Goal: Information Seeking & Learning: Find specific fact

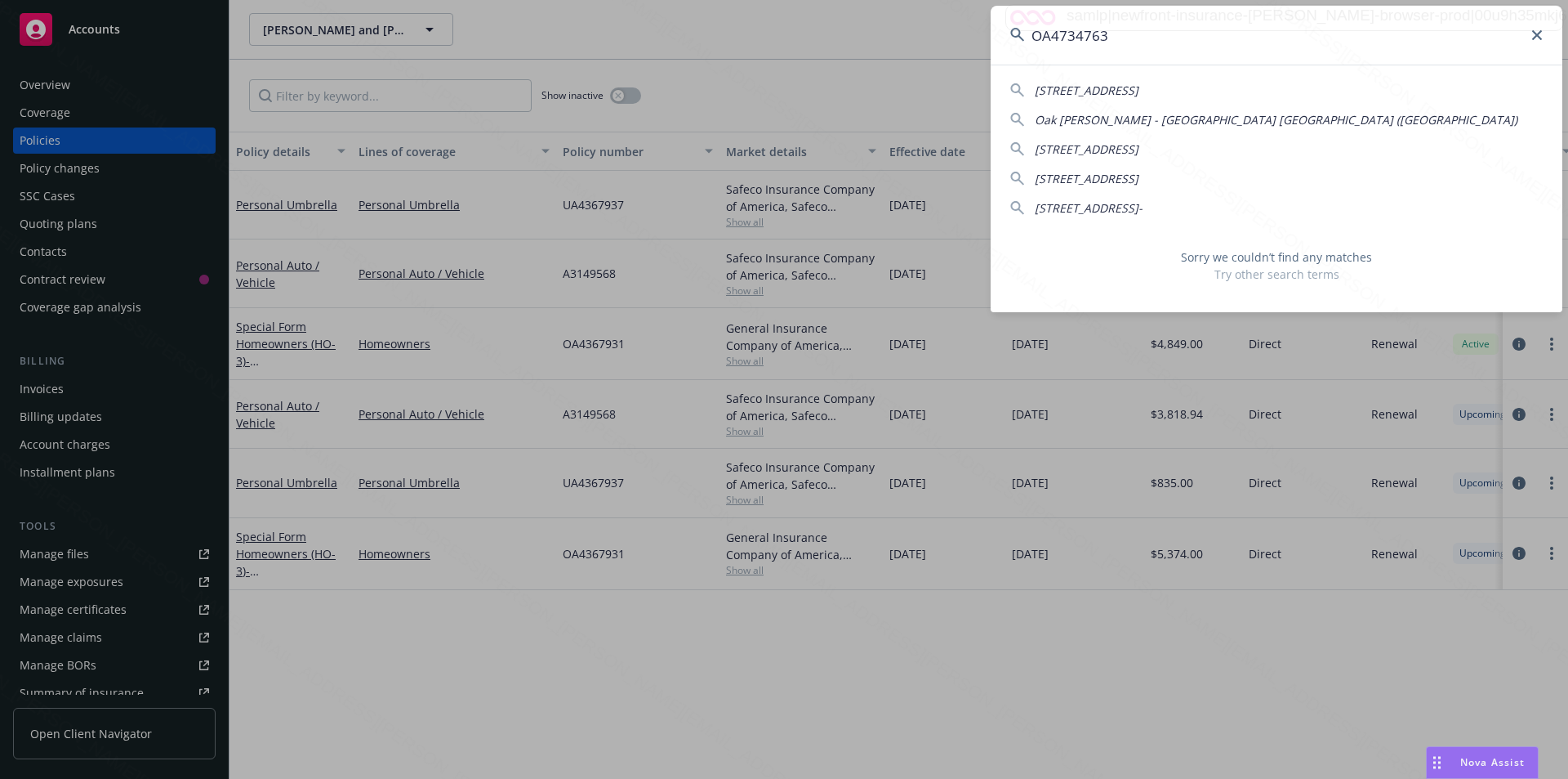
type input "[PERSON_NAME]"
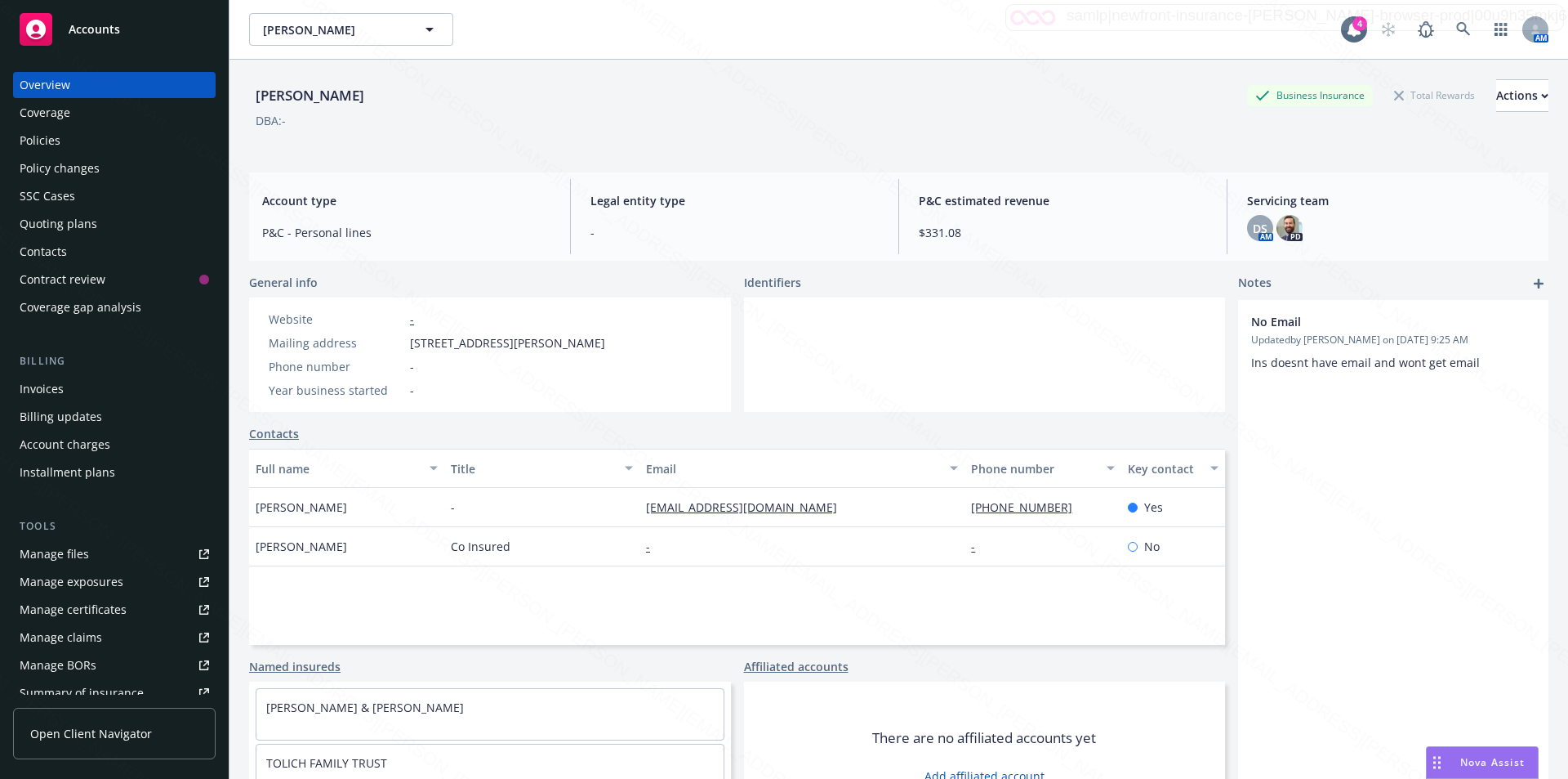
click at [74, 144] on div "Policies" at bounding box center [114, 140] width 190 height 26
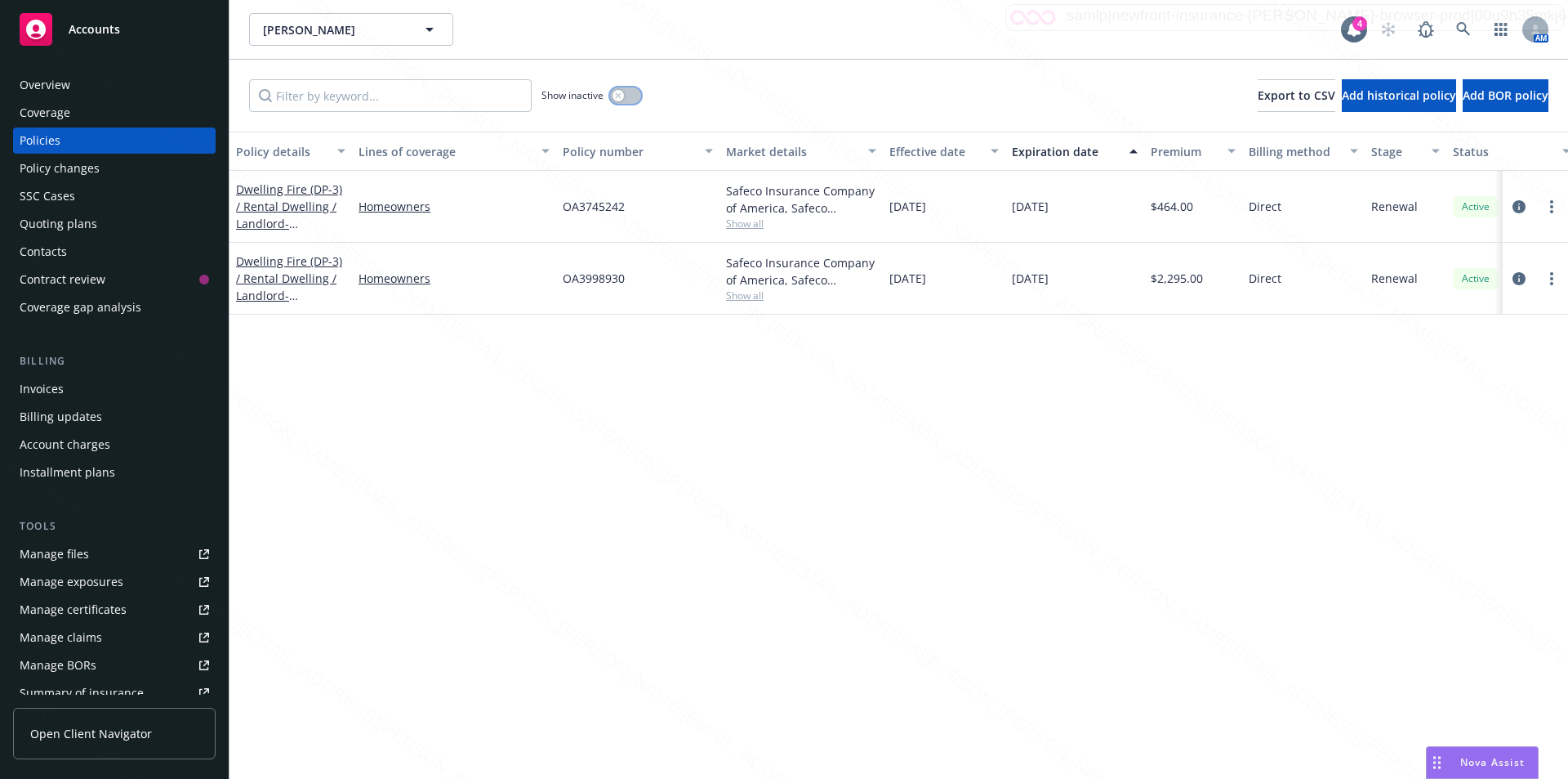
click at [624, 97] on button "button" at bounding box center [625, 96] width 31 height 16
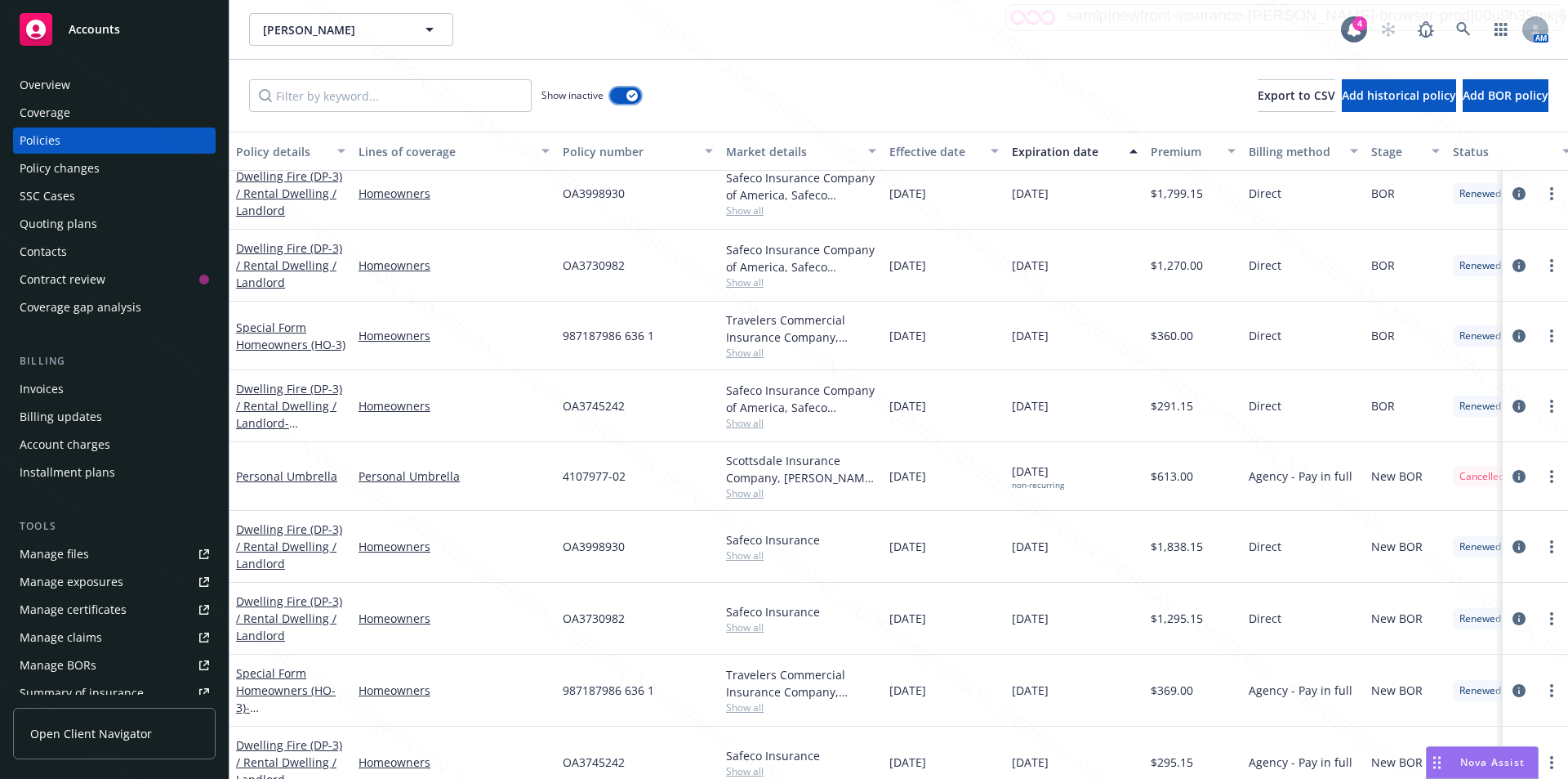
scroll to position [245, 0]
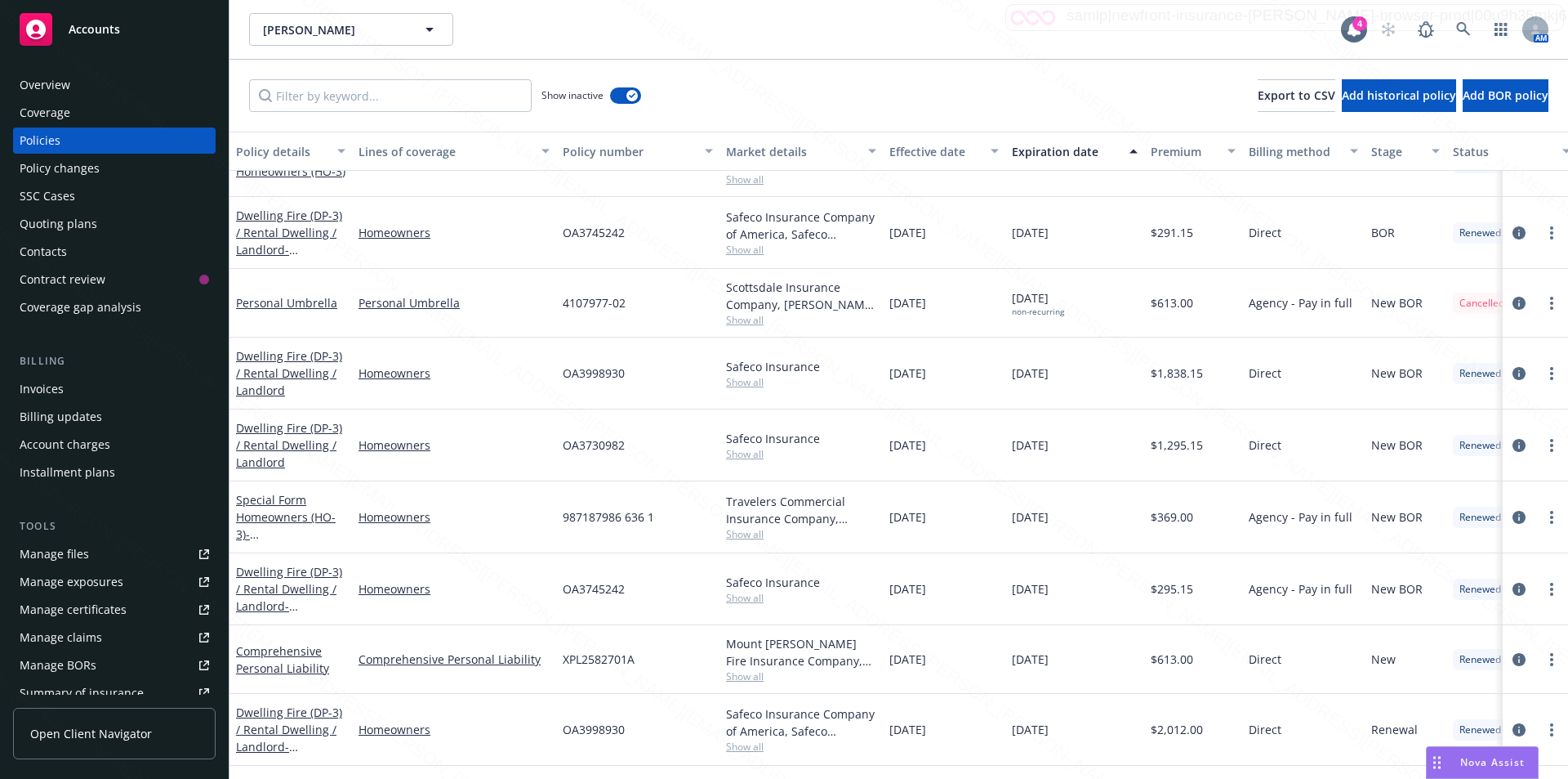
click at [1070, 152] on div "Expiration date" at bounding box center [1066, 151] width 108 height 17
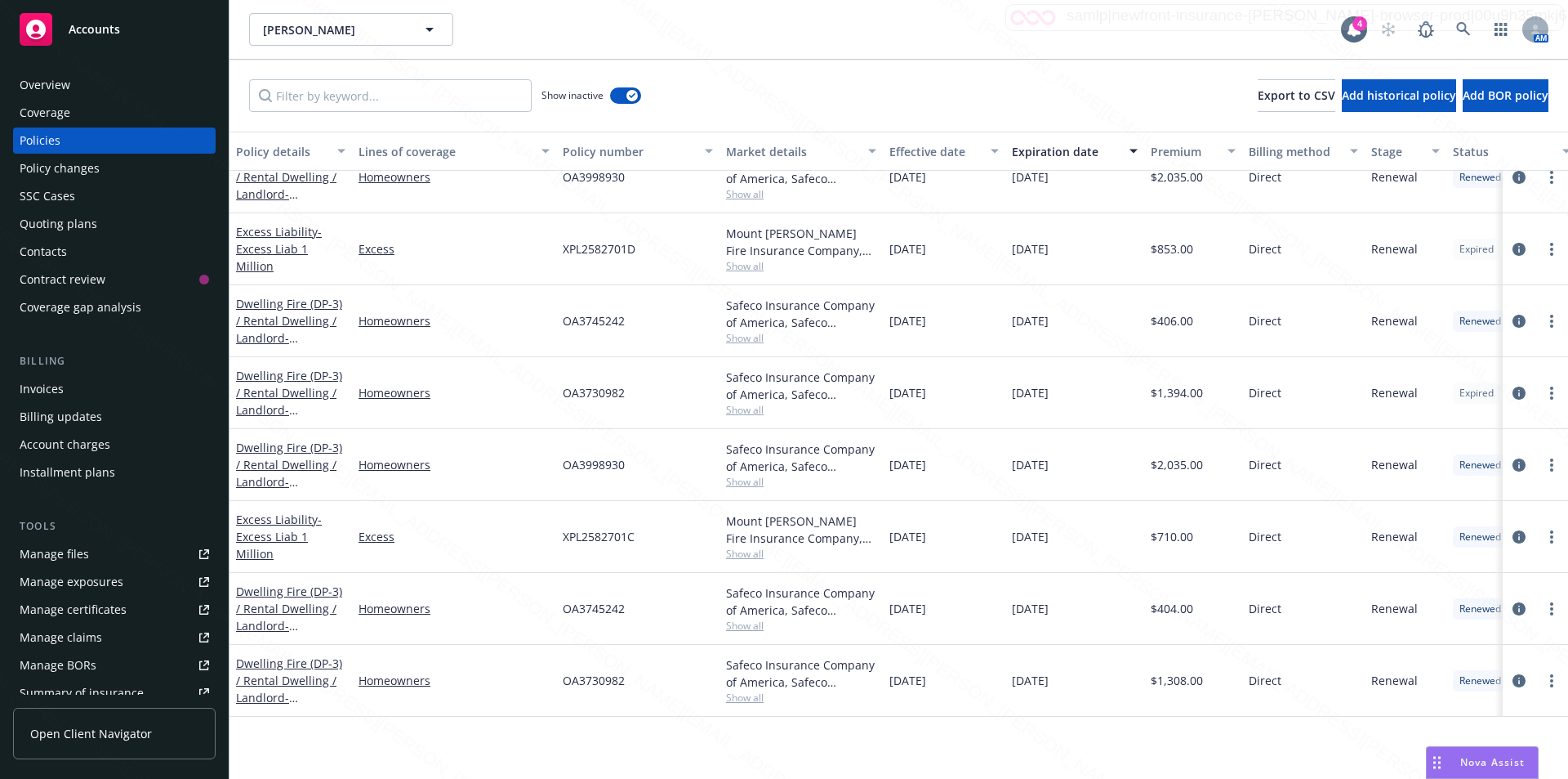
scroll to position [0, 0]
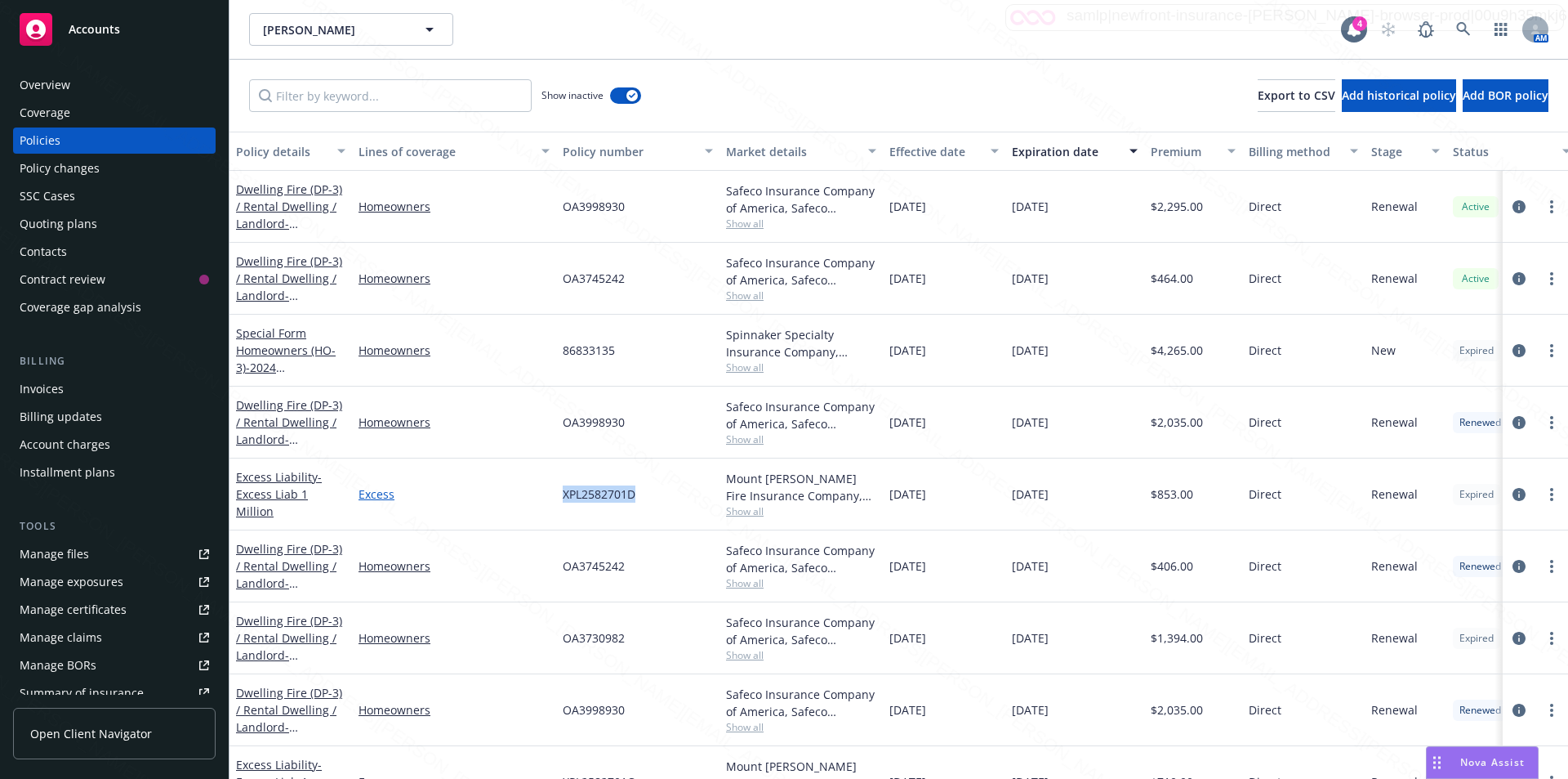
drag, startPoint x: 636, startPoint y: 490, endPoint x: 544, endPoint y: 495, distance: 92.1
click at [544, 495] on div "Excess Liability - Excess Liab 1 Million Excess XPL2582701D Mount [PERSON_NAME]…" at bounding box center [1017, 494] width 1576 height 72
click at [637, 41] on div "[PERSON_NAME] [PERSON_NAME]" at bounding box center [795, 29] width 1091 height 33
click at [1465, 27] on icon at bounding box center [1463, 29] width 14 height 14
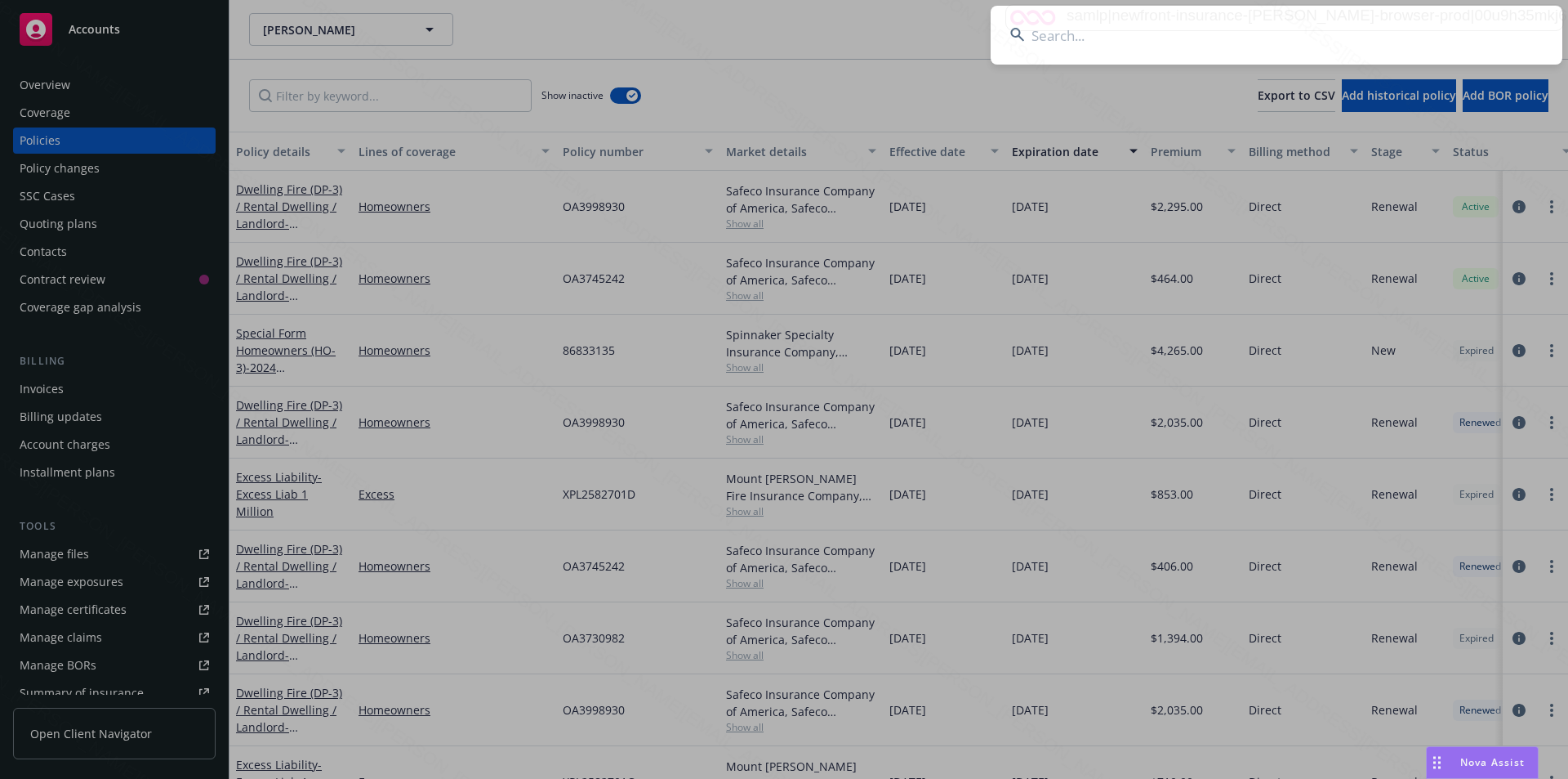
click at [1163, 27] on input at bounding box center [1276, 35] width 571 height 58
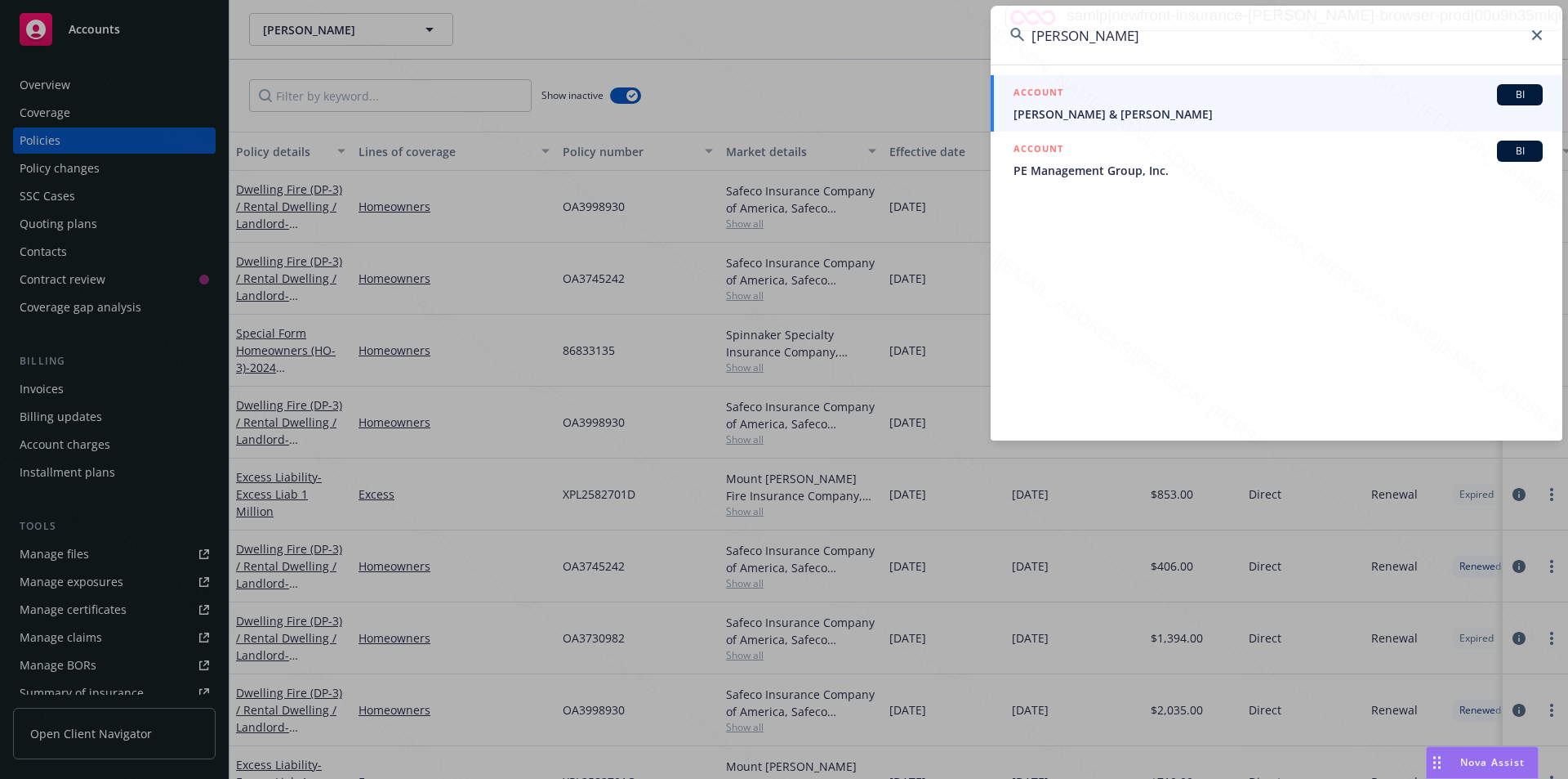
type input "[PERSON_NAME]"
click at [1119, 107] on span "[PERSON_NAME] & [PERSON_NAME]" at bounding box center [1277, 113] width 529 height 17
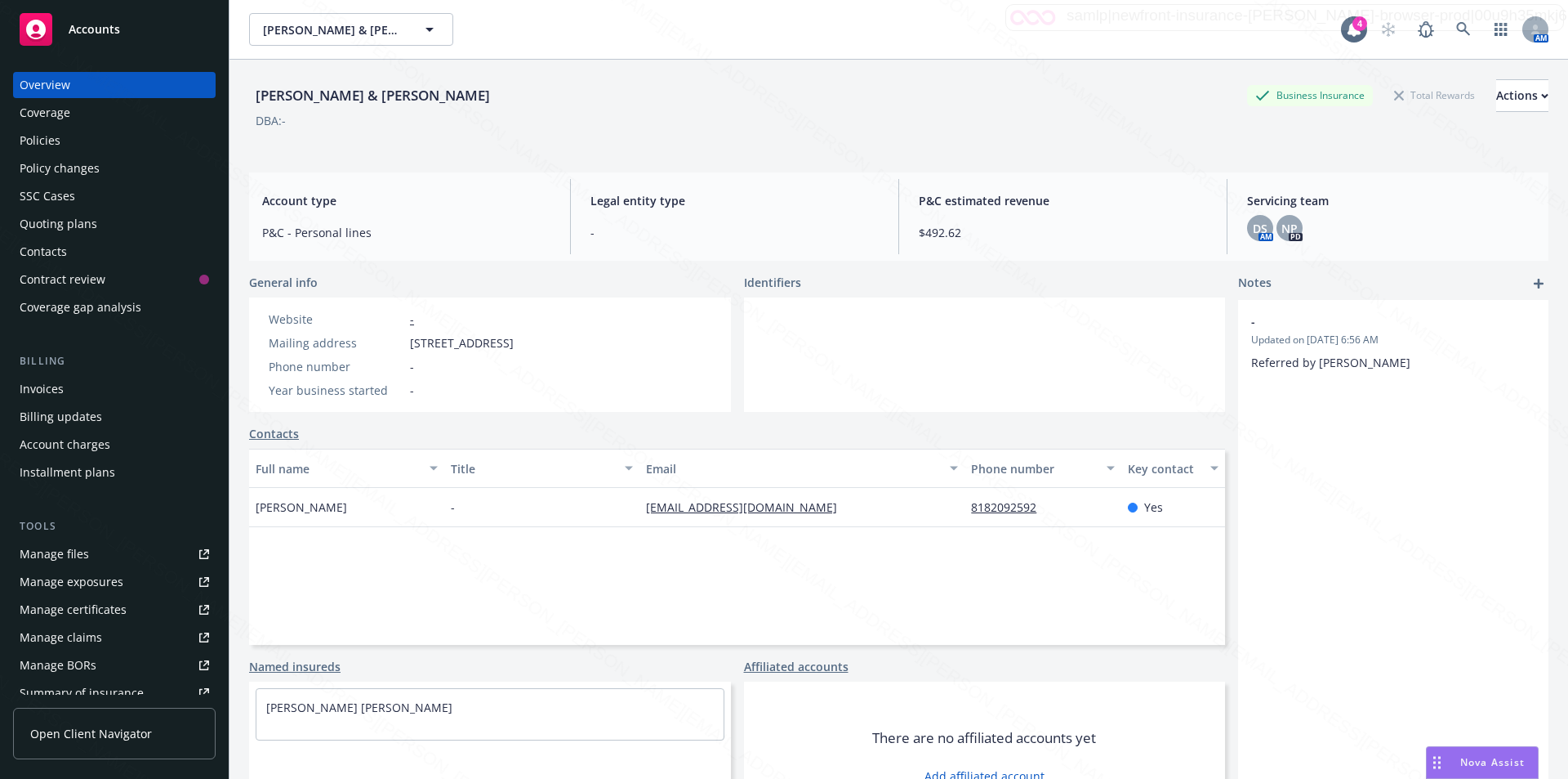
click at [39, 141] on div "Policies" at bounding box center [40, 140] width 41 height 26
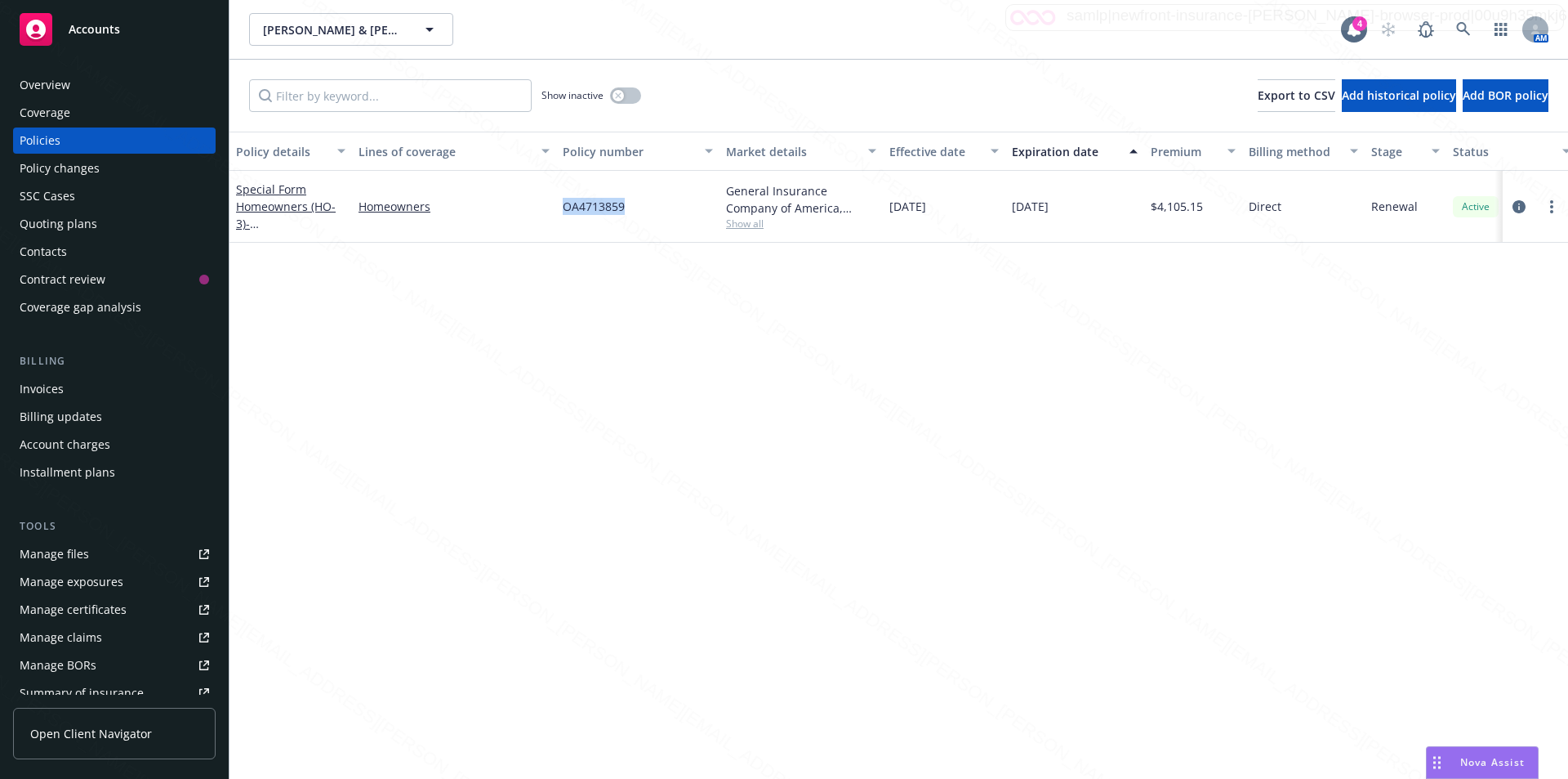
drag, startPoint x: 633, startPoint y: 213, endPoint x: 556, endPoint y: 200, distance: 78.1
click at [556, 200] on div "OA4713859" at bounding box center [638, 206] width 163 height 72
copy span "OA4713859"
click at [671, 462] on div "Policy details Lines of coverage Policy number Market details Effective date Ex…" at bounding box center [898, 455] width 1339 height 647
click at [57, 84] on div "Overview" at bounding box center [44, 84] width 50 height 26
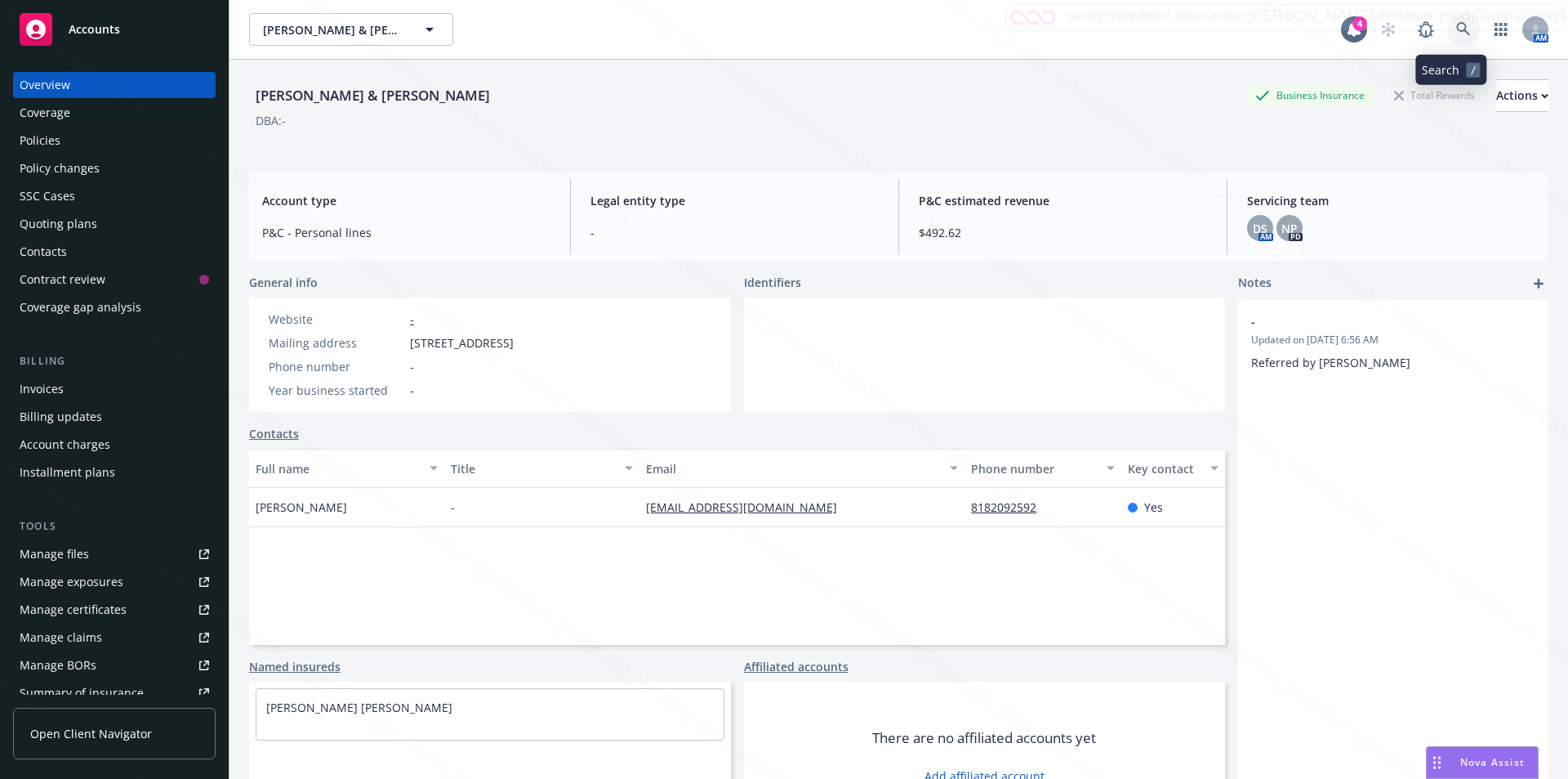
click at [1458, 22] on link at bounding box center [1463, 29] width 33 height 33
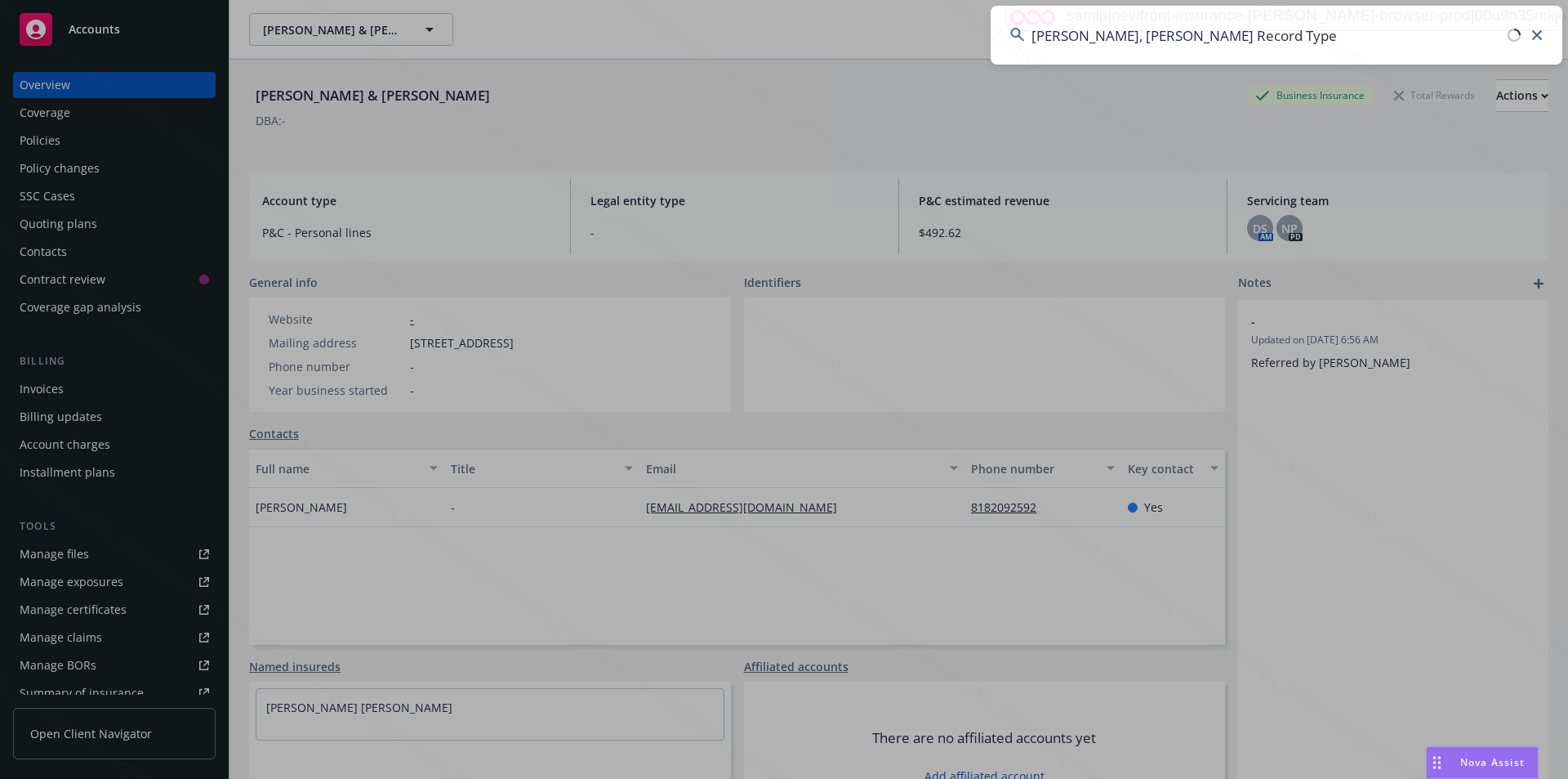
drag, startPoint x: 1261, startPoint y: 42, endPoint x: 1129, endPoint y: 31, distance: 132.5
click at [1129, 31] on input "[PERSON_NAME], [PERSON_NAME] Record Type" at bounding box center [1276, 35] width 571 height 58
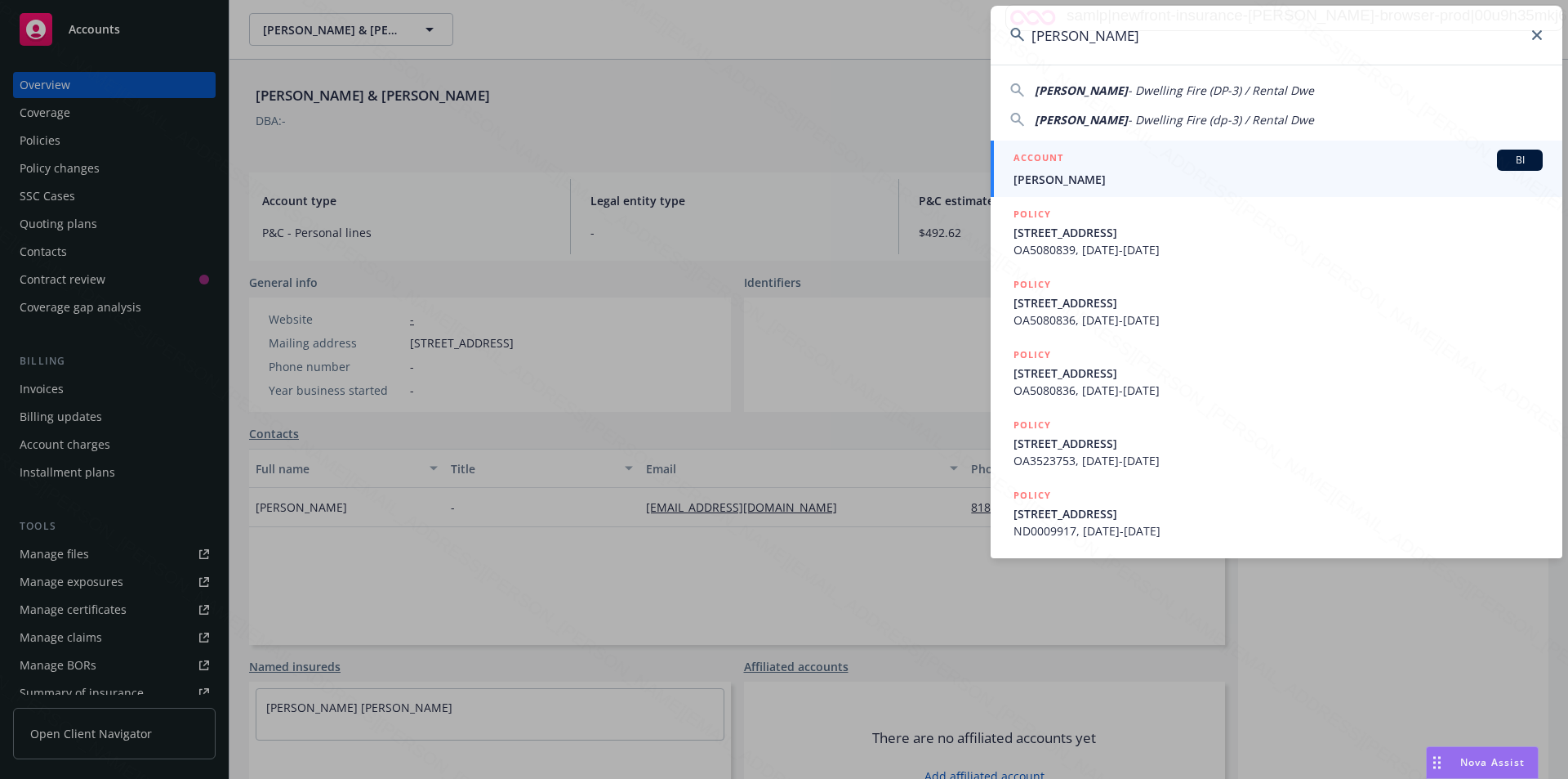
type input "[PERSON_NAME]"
click at [1120, 174] on span "[PERSON_NAME]" at bounding box center [1277, 179] width 529 height 17
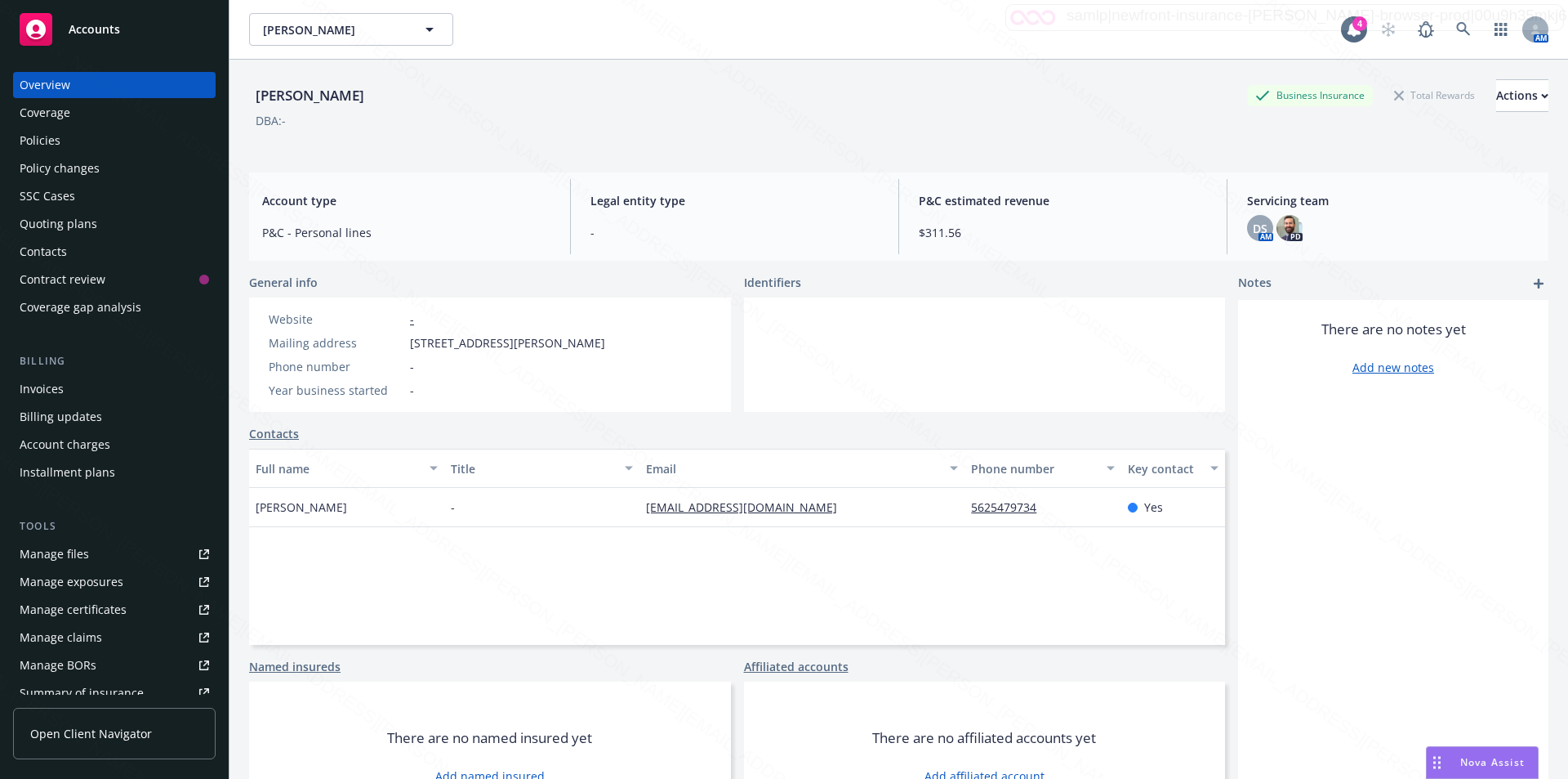
click at [40, 142] on div "Policies" at bounding box center [40, 140] width 41 height 26
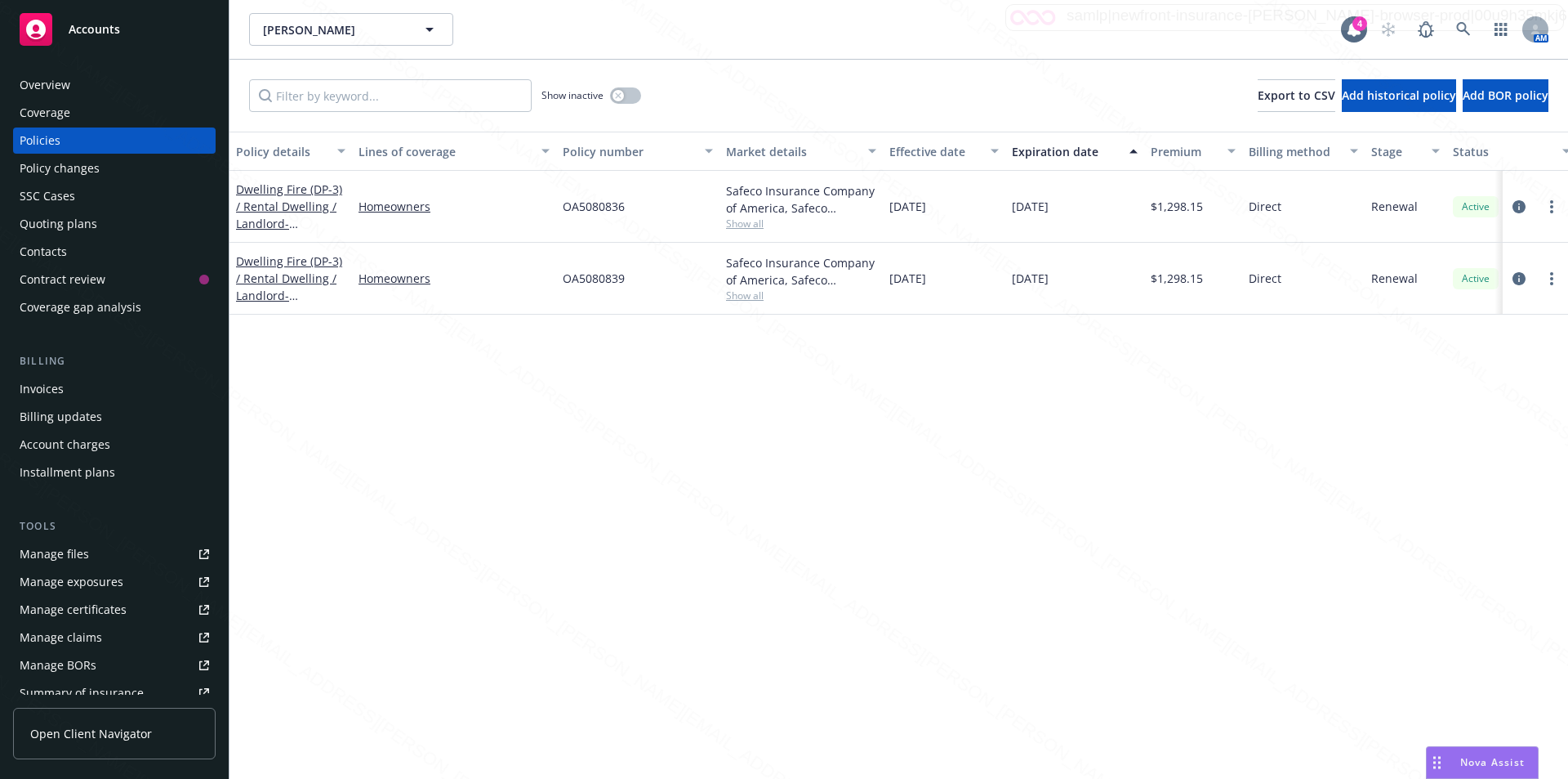
click at [41, 72] on div "Overview Coverage Policies Policy changes SSC Cases Quoting plans Contacts Cont…" at bounding box center [114, 416] width 229 height 727
click at [46, 84] on div "Overview" at bounding box center [44, 84] width 50 height 26
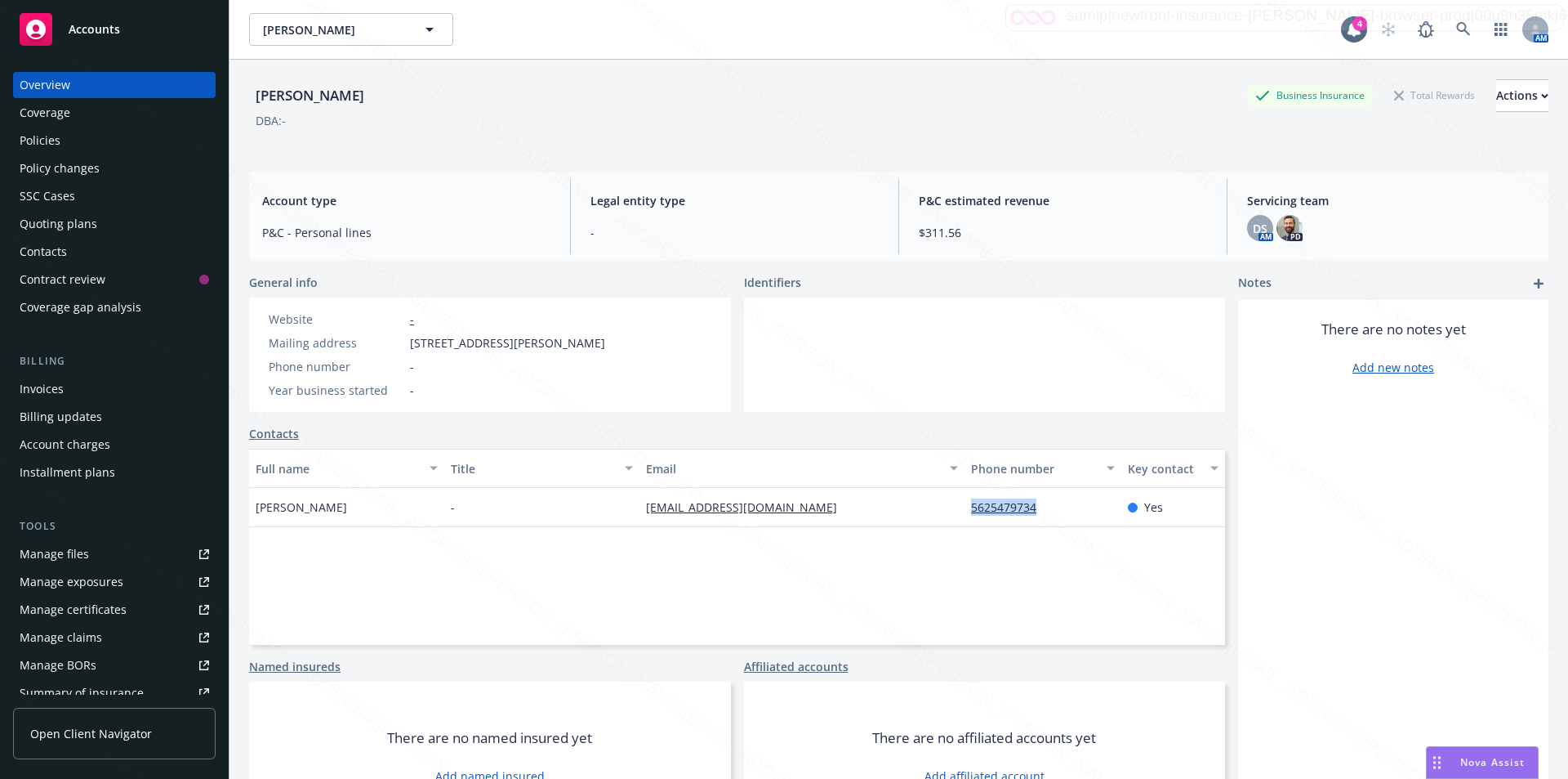
drag, startPoint x: 1044, startPoint y: 506, endPoint x: 956, endPoint y: 512, distance: 88.2
click at [965, 512] on div "5625479734" at bounding box center [1043, 507] width 156 height 39
copy link "5625479734"
click at [43, 135] on div "Policies" at bounding box center [40, 140] width 41 height 26
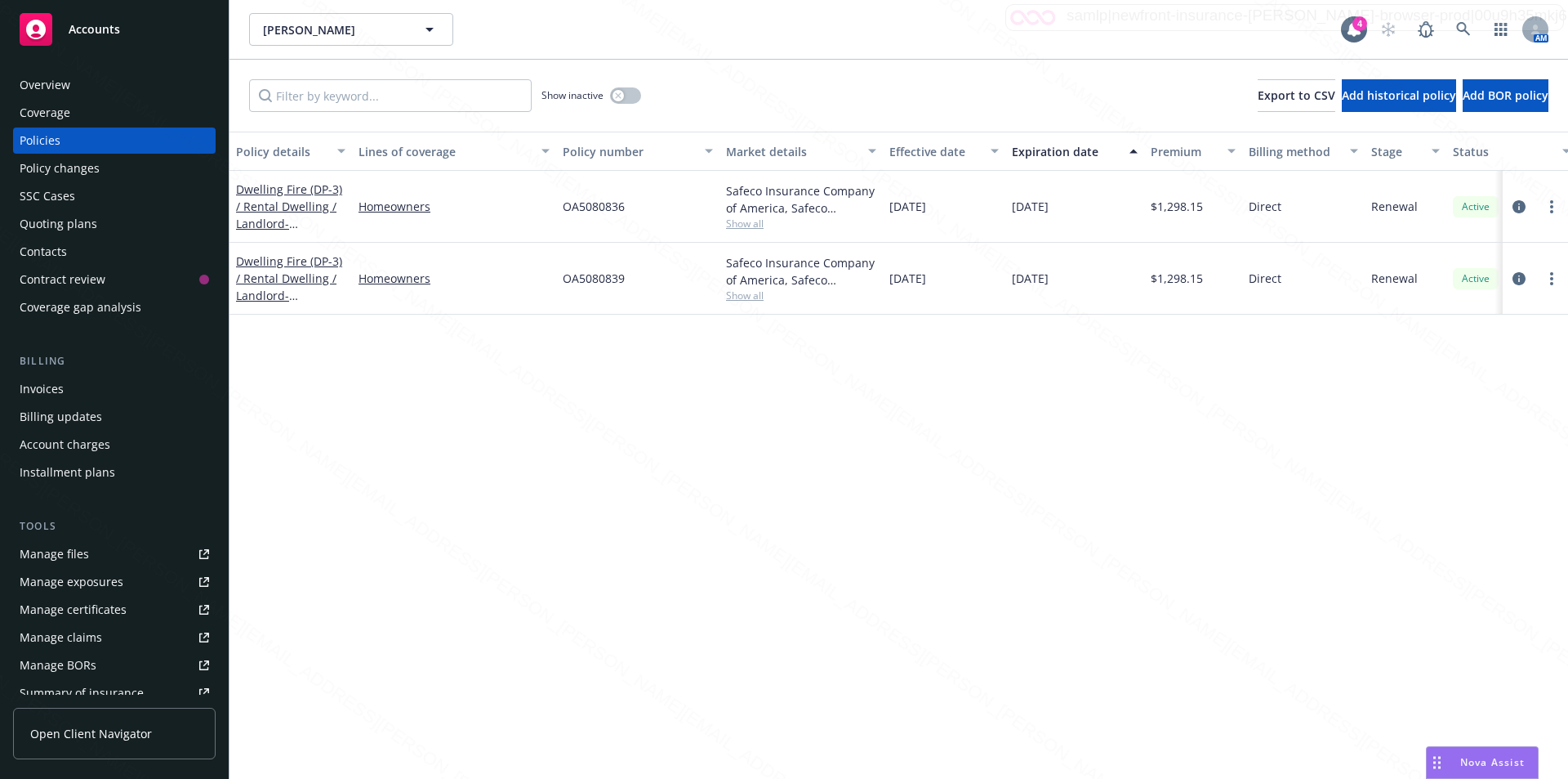
click at [486, 389] on div "Policy details Lines of coverage Policy number Market details Effective date Ex…" at bounding box center [898, 455] width 1339 height 647
click at [732, 87] on div "Show inactive Export to CSV Add historical policy Add BOR policy" at bounding box center [898, 95] width 1339 height 72
click at [562, 361] on div "Policy details Lines of coverage Policy number Market details Effective date Ex…" at bounding box center [898, 455] width 1339 height 647
click at [256, 222] on link "Dwelling Fire (DP-3) / Rental Dwelling / Landlord - [STREET_ADDRESS]" at bounding box center [289, 215] width 106 height 67
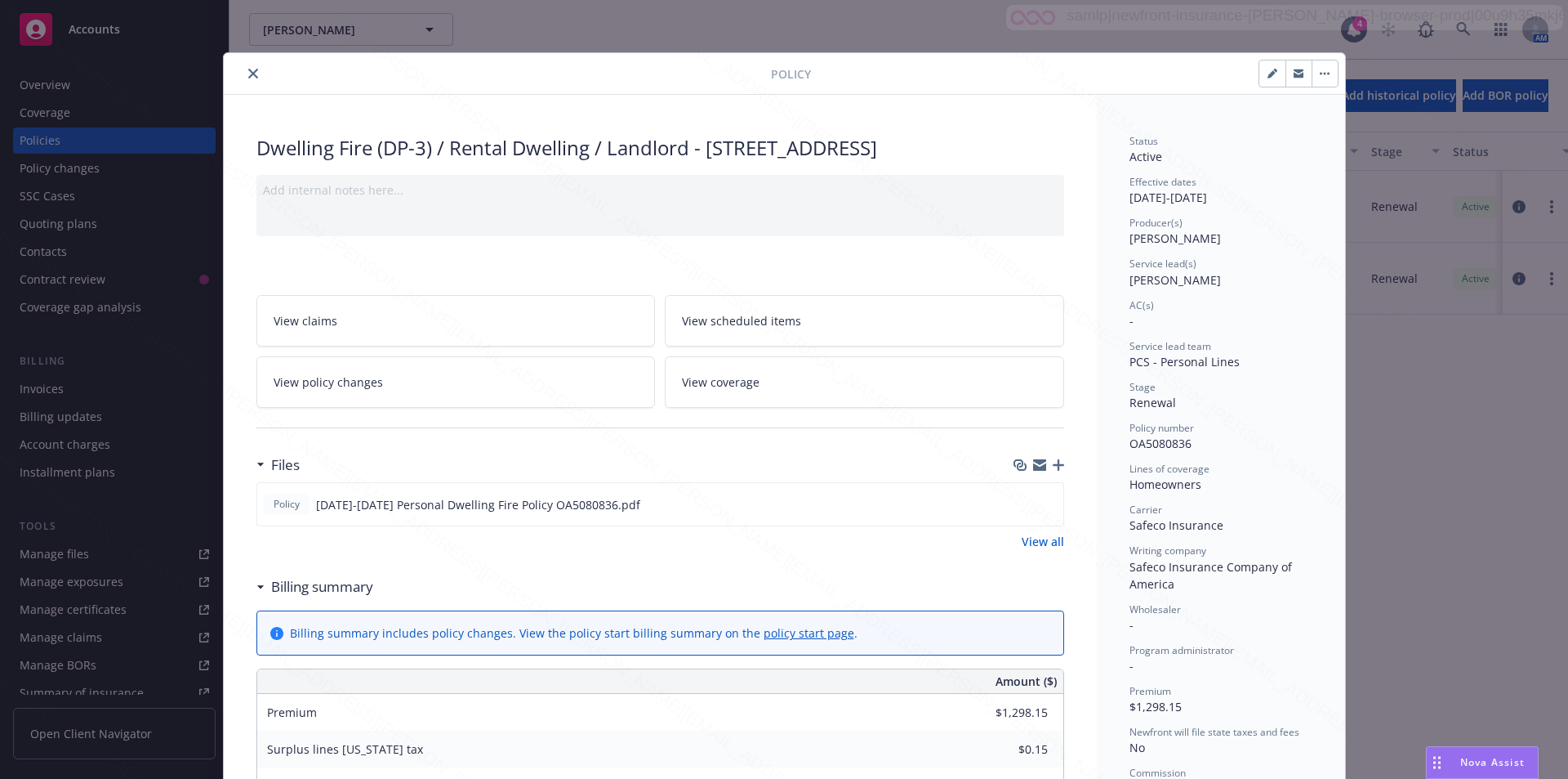
click at [248, 74] on icon "close" at bounding box center [252, 73] width 10 height 10
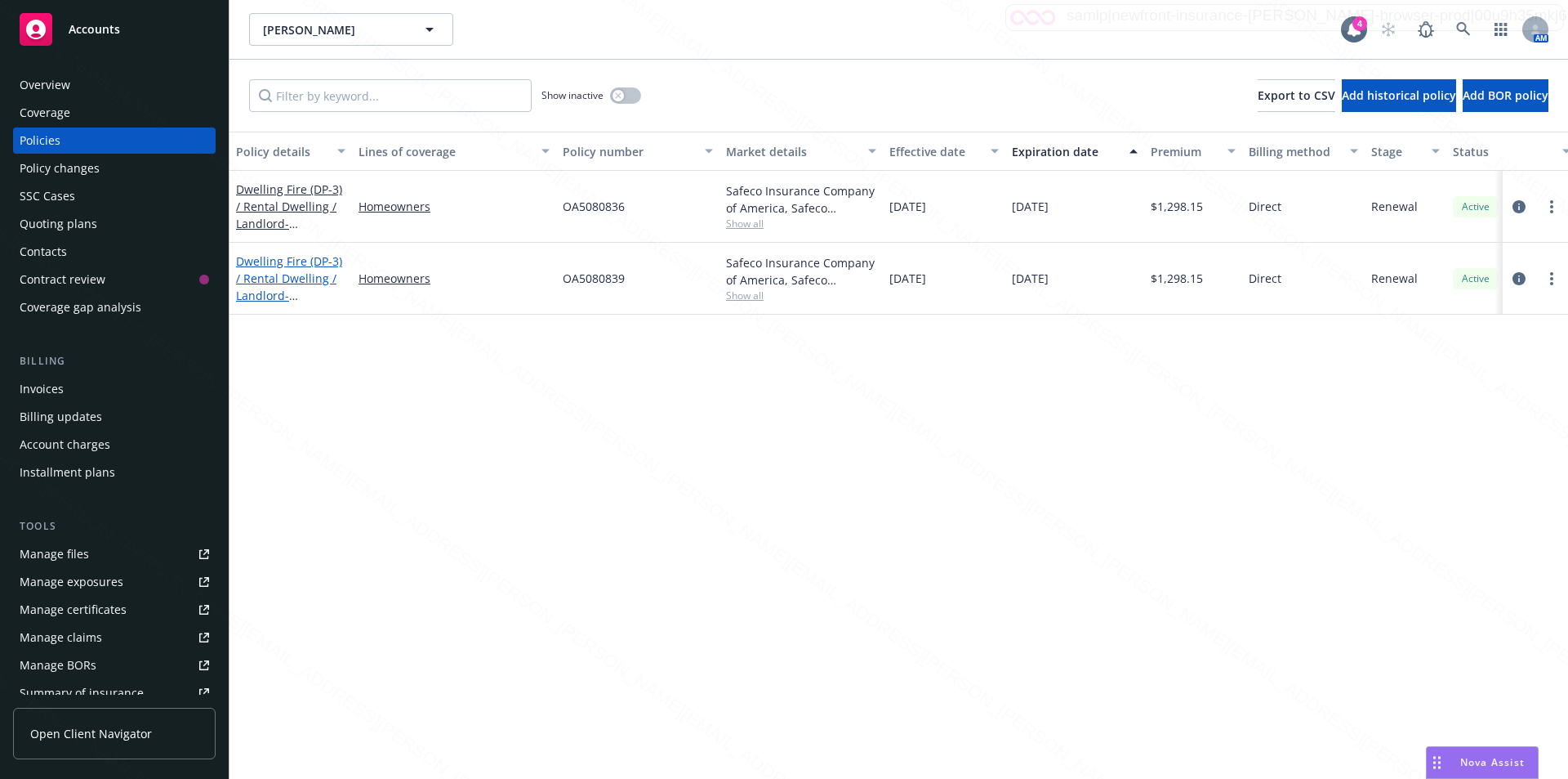
click at [279, 291] on link "Dwelling Fire (DP-3) / Rental Dwelling / Landlord - [STREET_ADDRESS]" at bounding box center [289, 287] width 106 height 67
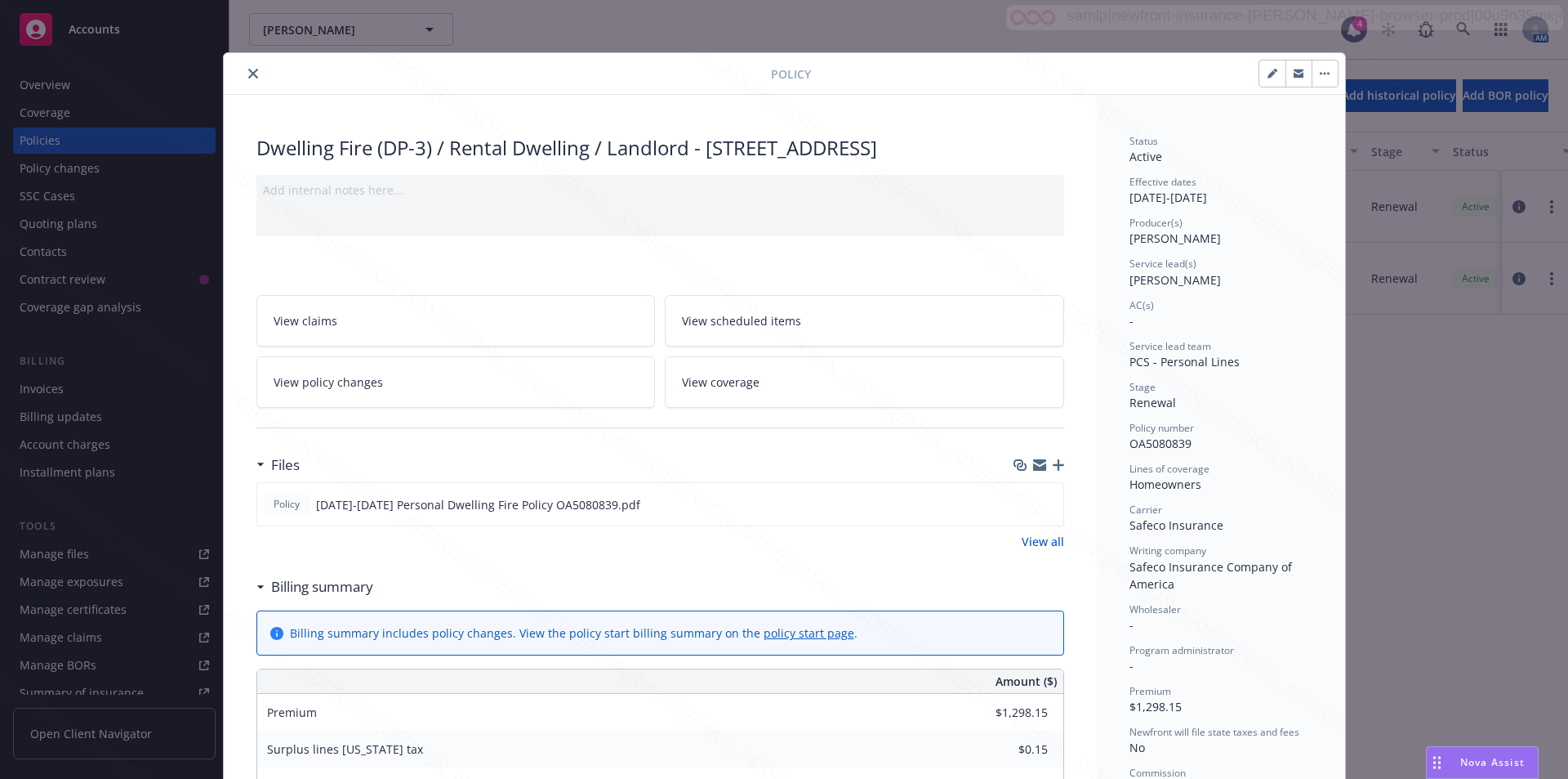
click at [248, 72] on icon "close" at bounding box center [252, 73] width 10 height 10
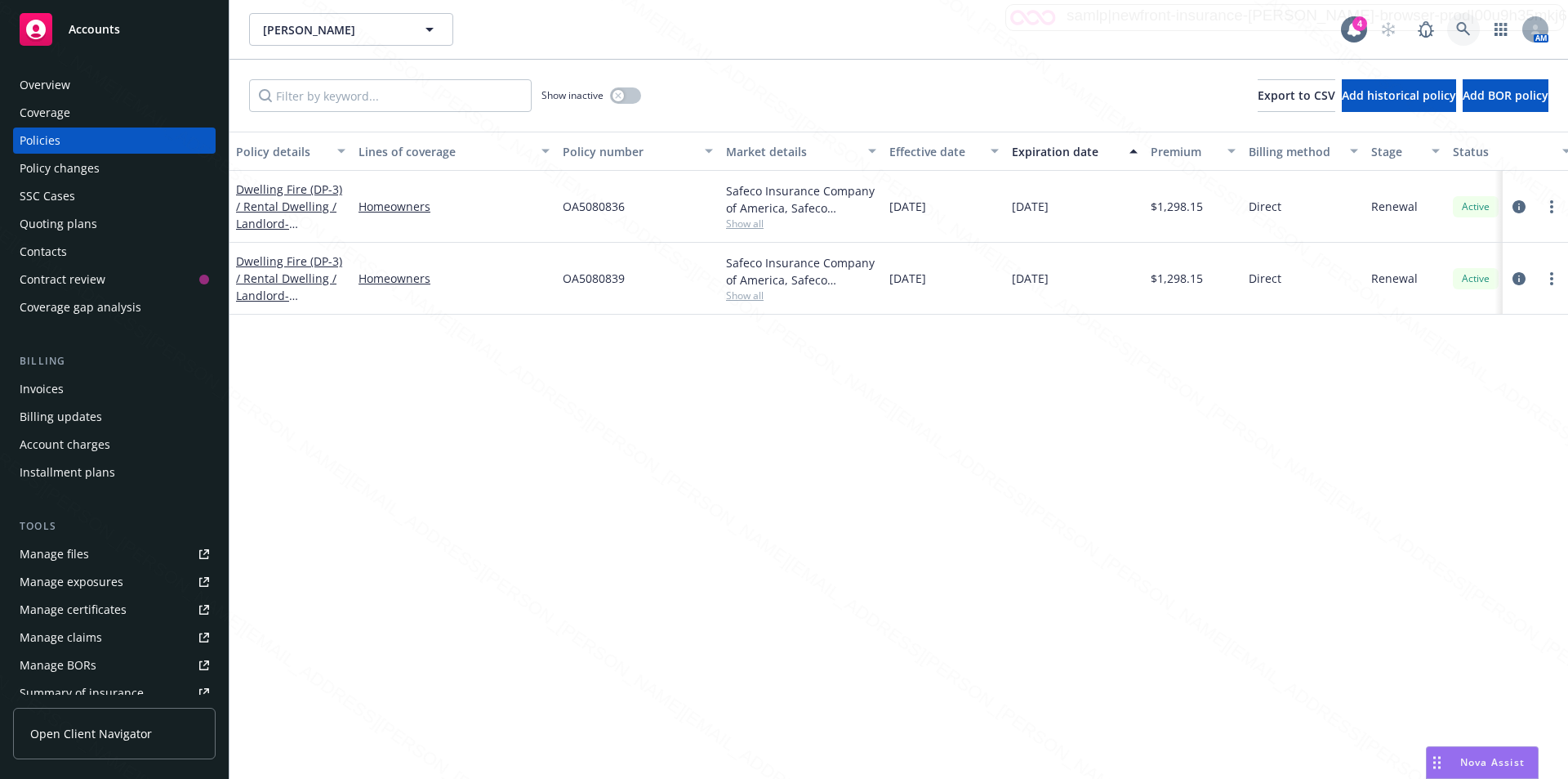
click at [1464, 25] on icon at bounding box center [1463, 29] width 14 height 14
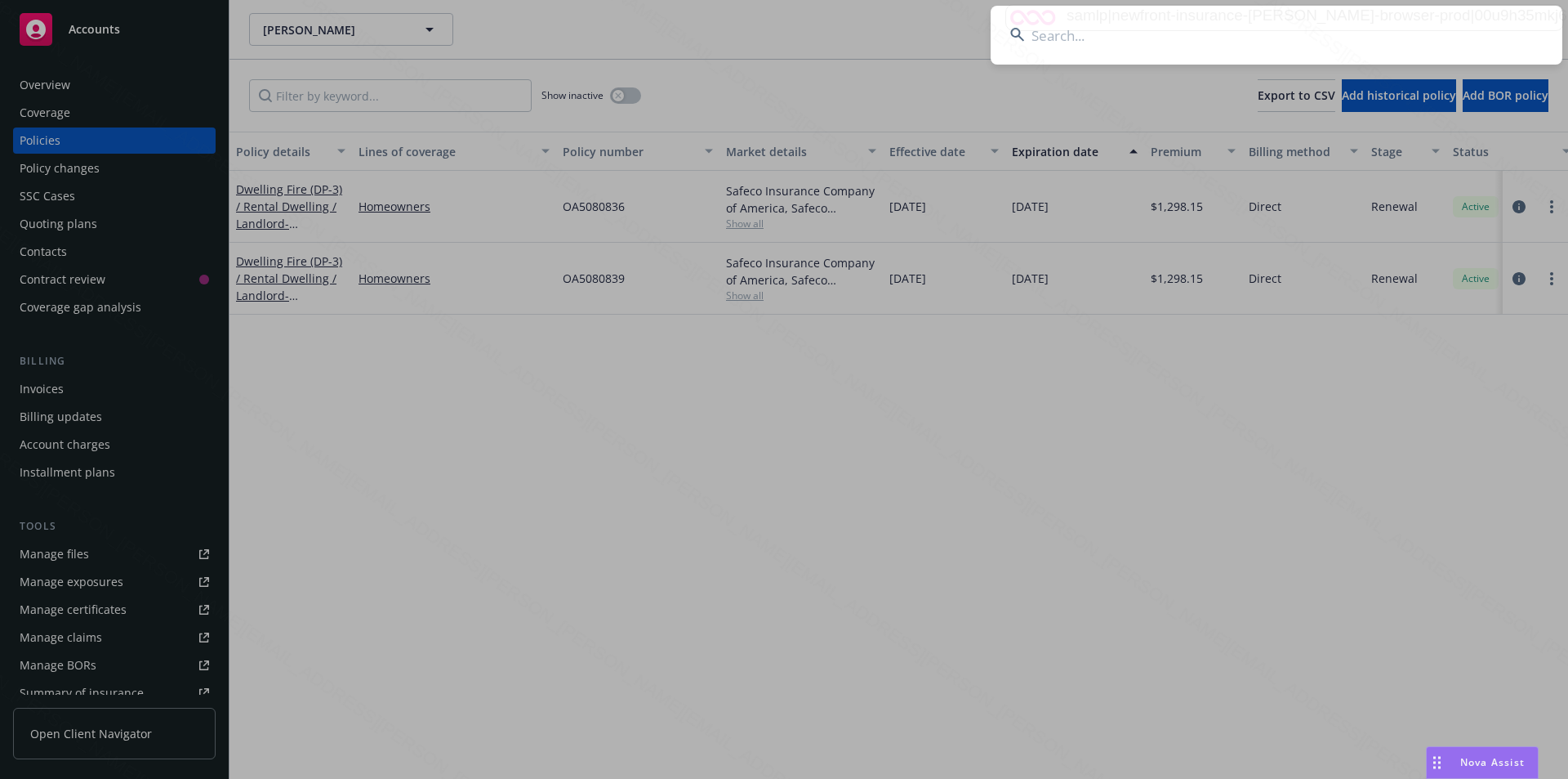
paste input "[PERSON_NAME] & [PERSON_NAME]"
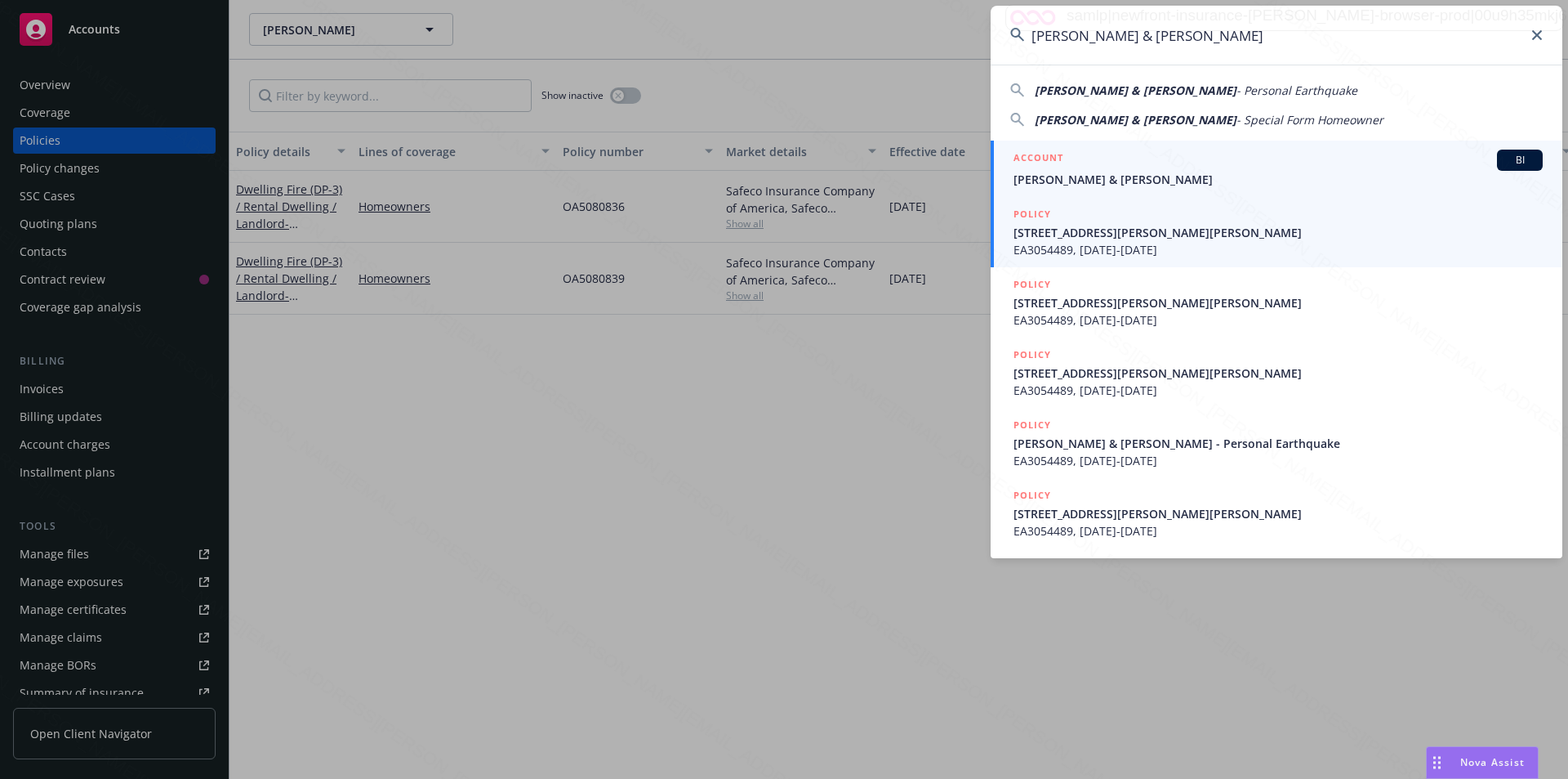
type input "[PERSON_NAME] & [PERSON_NAME]"
click at [1104, 161] on div "ACCOUNT BI" at bounding box center [1277, 160] width 529 height 21
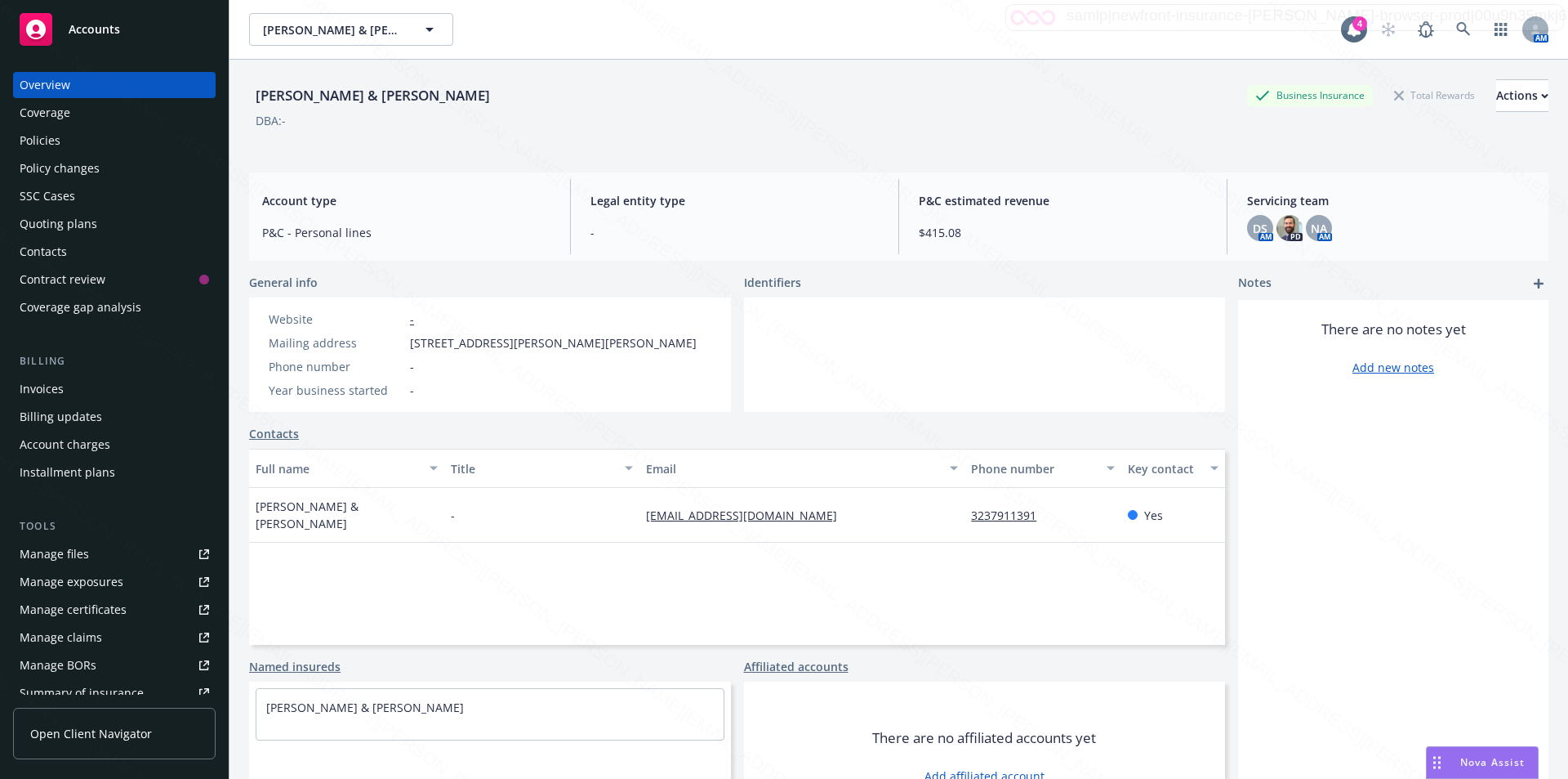
click at [37, 148] on div "Policies" at bounding box center [40, 140] width 41 height 26
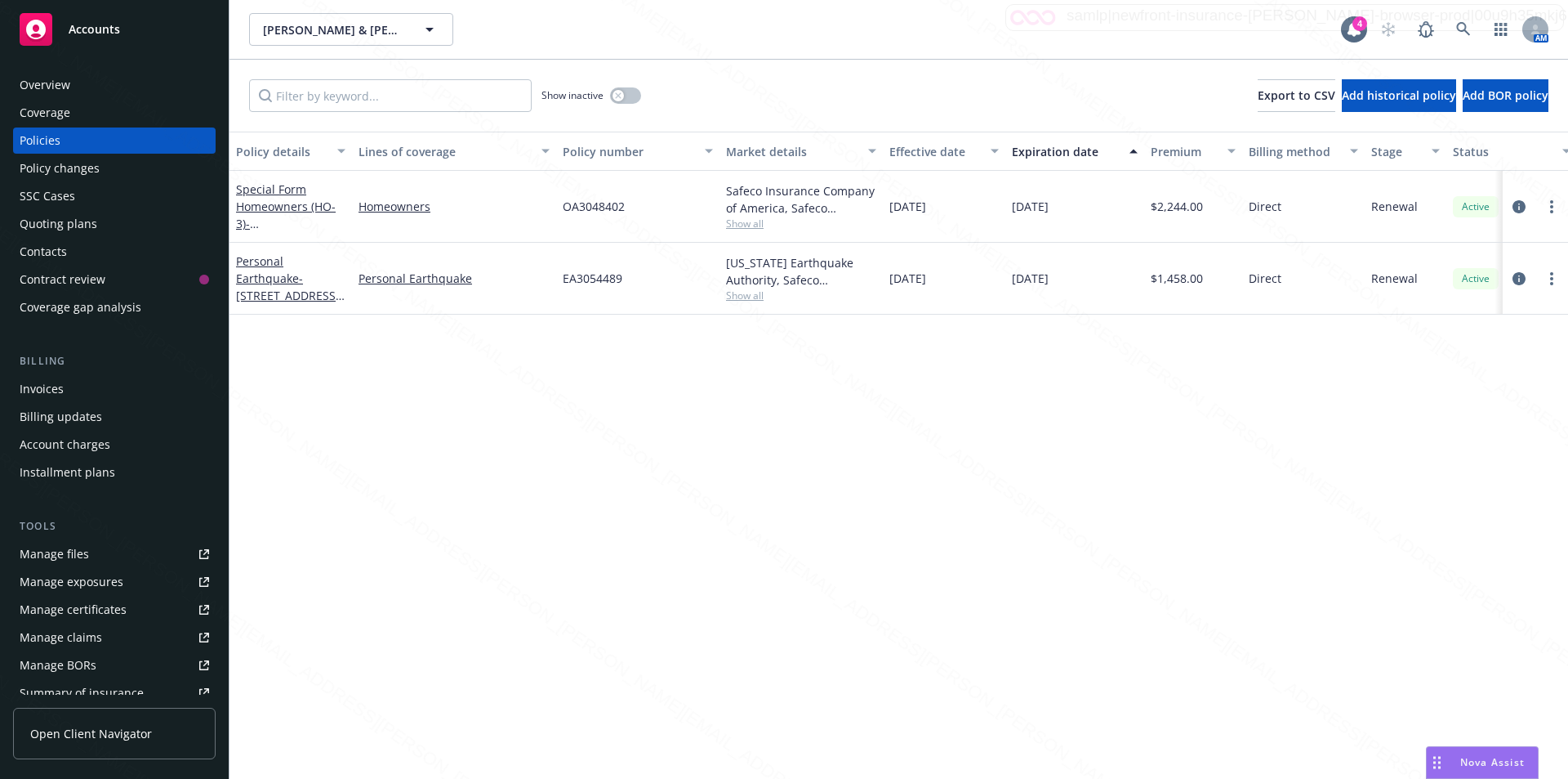
click at [607, 403] on div "Policy details Lines of coverage Policy number Market details Effective date Ex…" at bounding box center [898, 455] width 1339 height 647
drag, startPoint x: 643, startPoint y: 211, endPoint x: 563, endPoint y: 208, distance: 80.1
click at [543, 199] on div "Special Form Homeowners (HO-3) - [STREET_ADDRESS][PERSON_NAME][PERSON_NAME] Hom…" at bounding box center [1017, 206] width 1576 height 72
copy div "OA3048402"
click at [1009, 471] on div "Policy details Lines of coverage Policy number Market details Effective date Ex…" at bounding box center [898, 455] width 1339 height 647
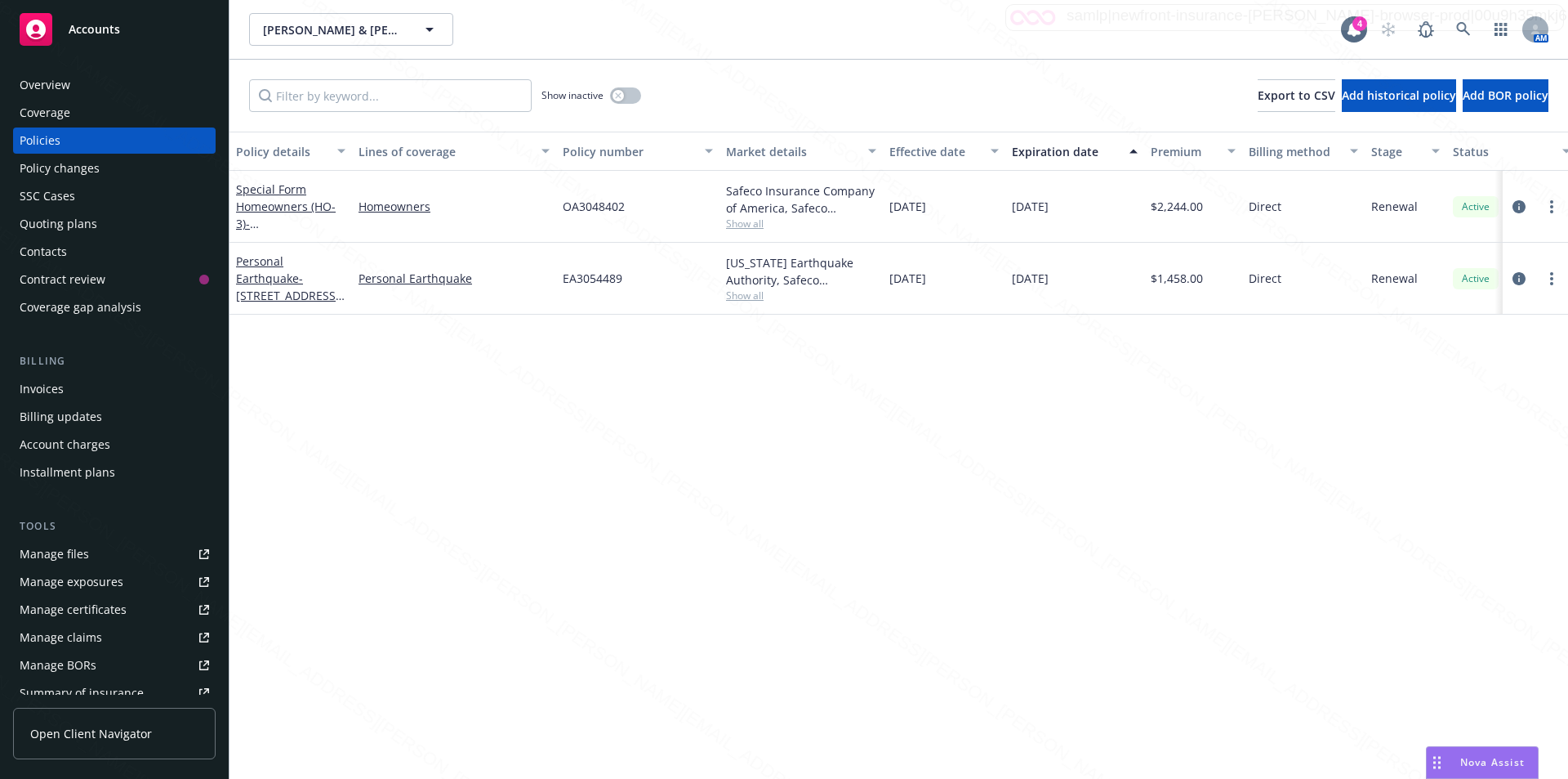
click at [666, 573] on div "Policy details Lines of coverage Policy number Market details Effective date Ex…" at bounding box center [898, 455] width 1339 height 647
